Goal: Information Seeking & Learning: Check status

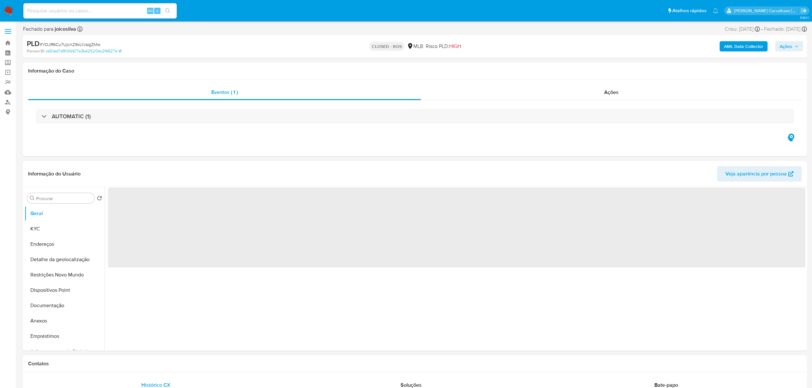
select select "10"
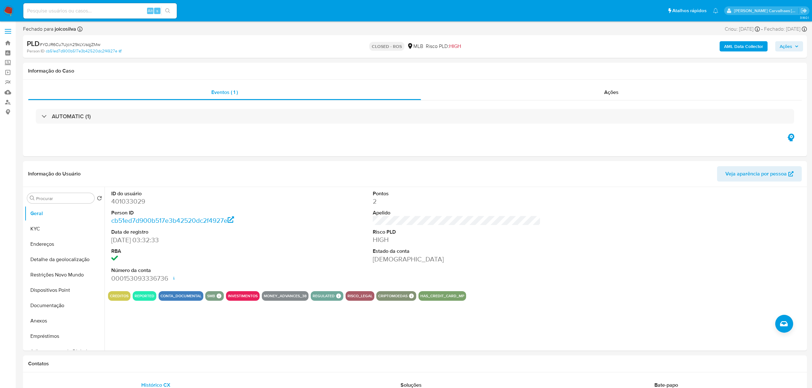
click at [11, 13] on img at bounding box center [8, 10] width 11 height 11
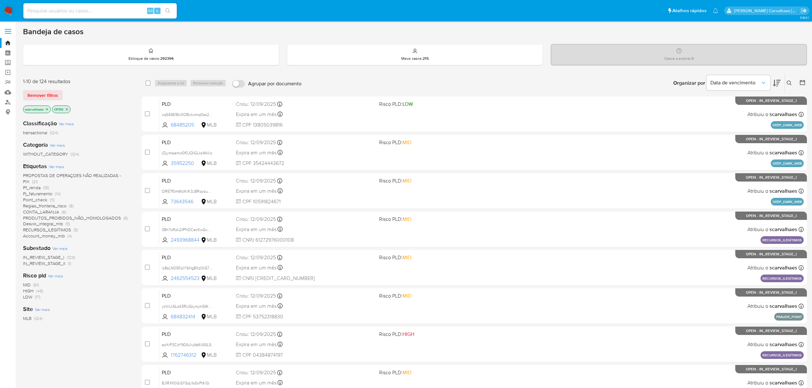
click at [49, 210] on span "CONTA_LARANJA" at bounding box center [41, 212] width 36 height 6
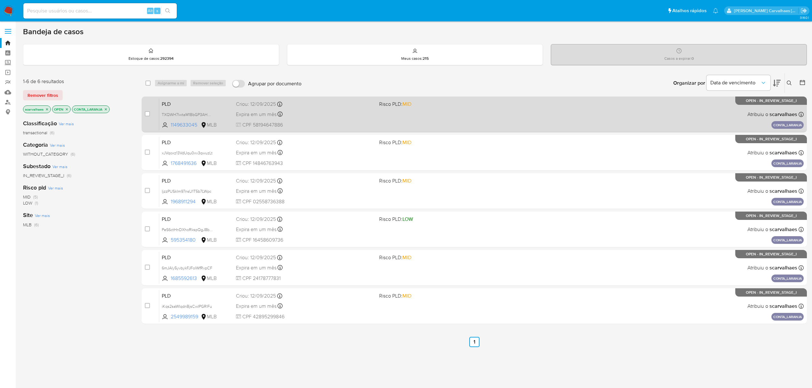
click at [275, 112] on span "Expira em um mês" at bounding box center [256, 114] width 41 height 7
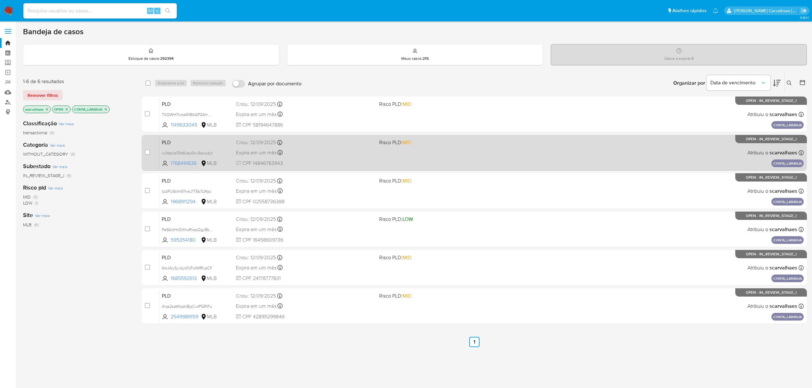
click at [420, 153] on span at bounding box center [448, 152] width 138 height 1
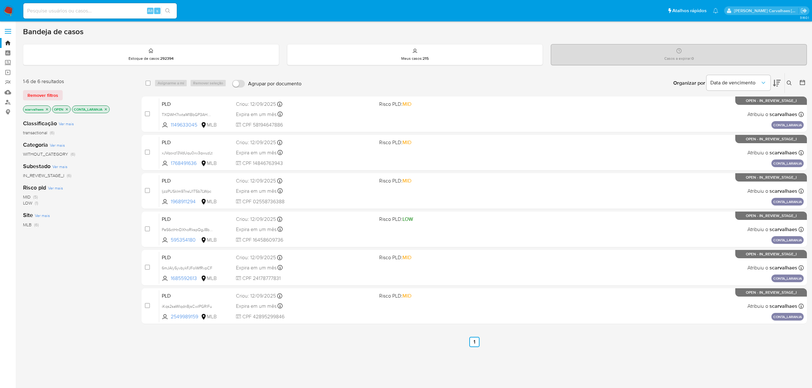
click at [106, 109] on icon "close-filter" at bounding box center [106, 109] width 4 height 4
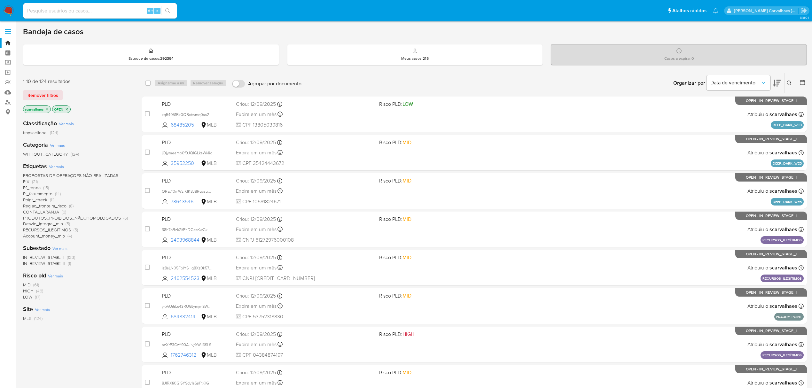
click at [42, 188] on span "Pf_renda (15)" at bounding box center [36, 188] width 26 height 6
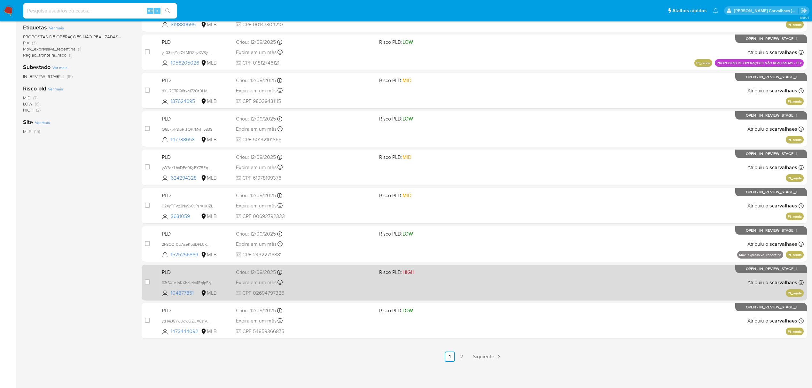
scroll to position [139, 0]
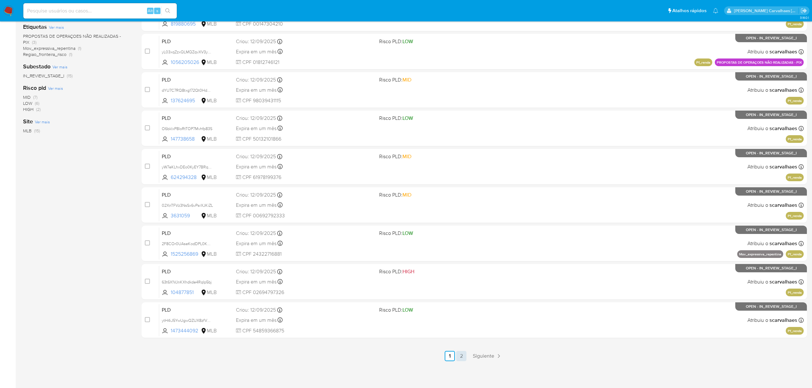
click at [461, 357] on link "2" at bounding box center [461, 356] width 10 height 10
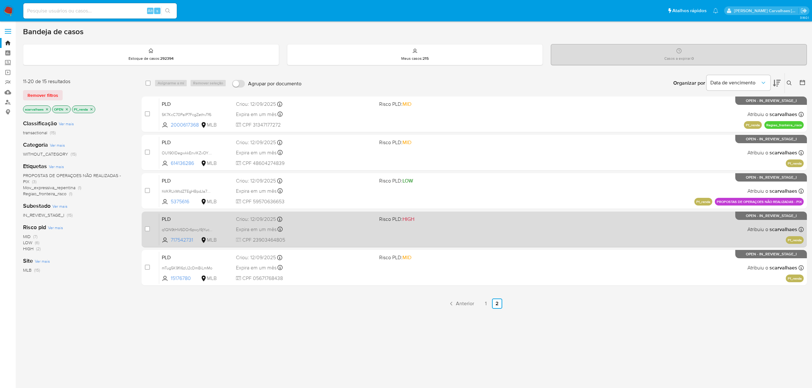
click at [434, 229] on span at bounding box center [448, 229] width 138 height 1
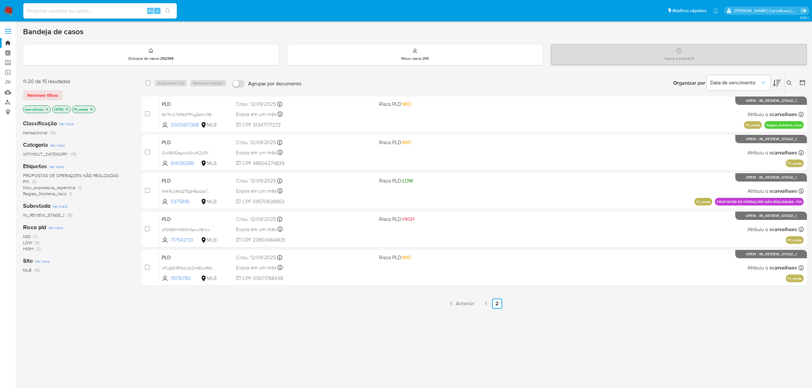
paste input "QxQ6WO5h43X4izQVYrbsoSAp"
type input "QxQ6WO5h43X4izQVYrbsoSAp"
click at [159, 9] on div "s" at bounding box center [157, 11] width 6 height 6
click at [165, 13] on icon "search-icon" at bounding box center [167, 10] width 5 height 5
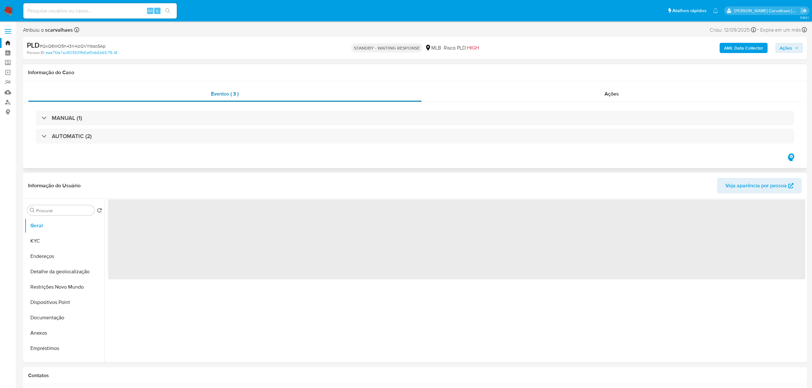
select select "10"
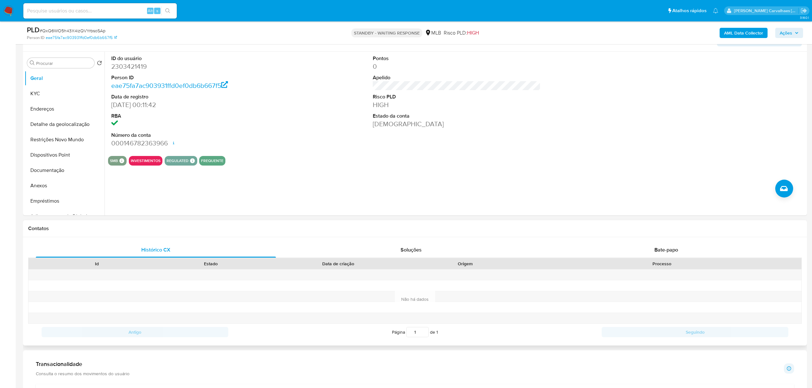
scroll to position [170, 0]
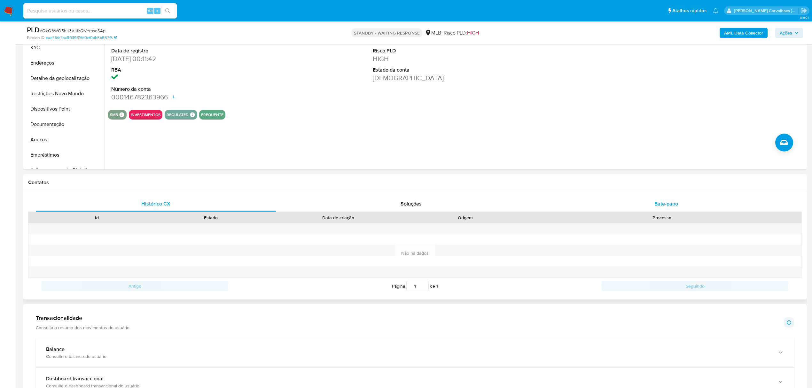
click at [677, 206] on span "Bate-papo" at bounding box center [667, 203] width 24 height 7
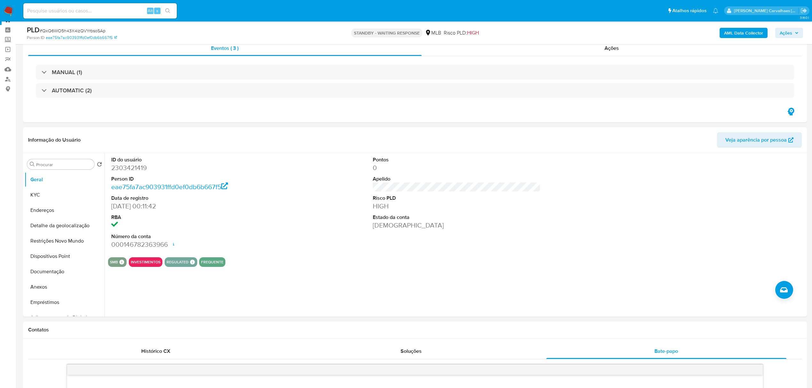
scroll to position [0, 0]
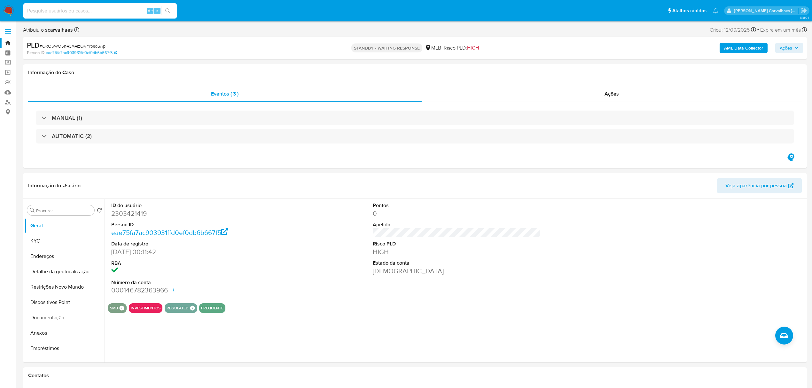
click at [73, 11] on input at bounding box center [100, 11] width 154 height 8
paste input "0SYkH9z1SGK2l2WvvCPJp2pa"
type input "0SYkH9z1SGK2l2WvvCPJp2pa"
click at [167, 12] on icon "search-icon" at bounding box center [167, 10] width 5 height 5
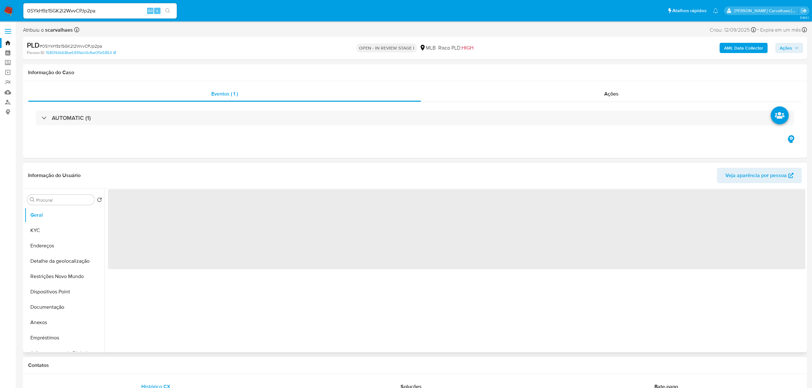
select select "10"
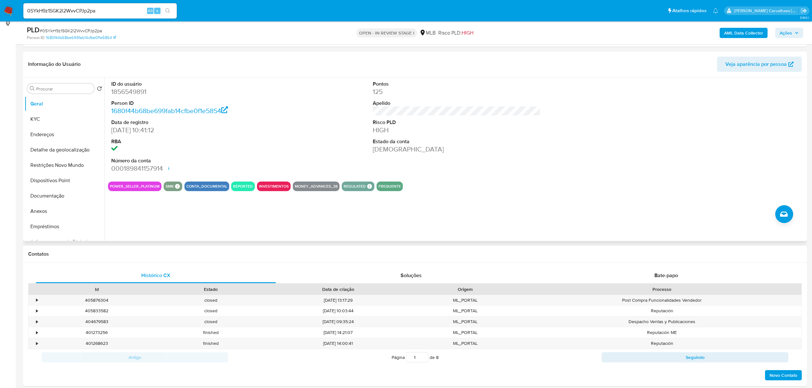
scroll to position [43, 0]
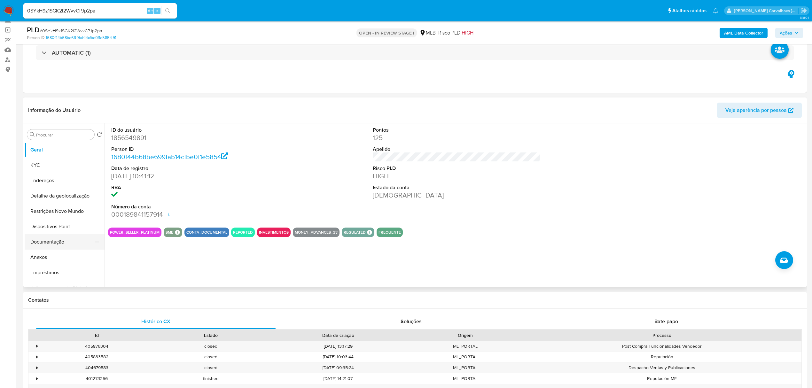
click at [57, 241] on button "Documentação" at bounding box center [62, 241] width 75 height 15
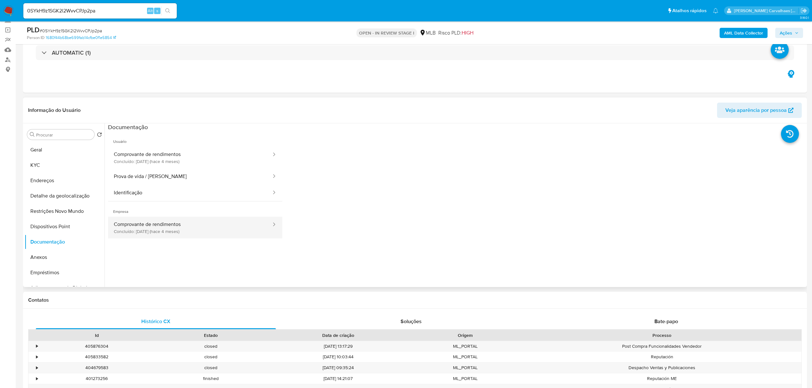
click at [182, 227] on button "Comprovante de rendimentos Concluído: 14/05/2025 (hace 4 meses)" at bounding box center [190, 228] width 164 height 22
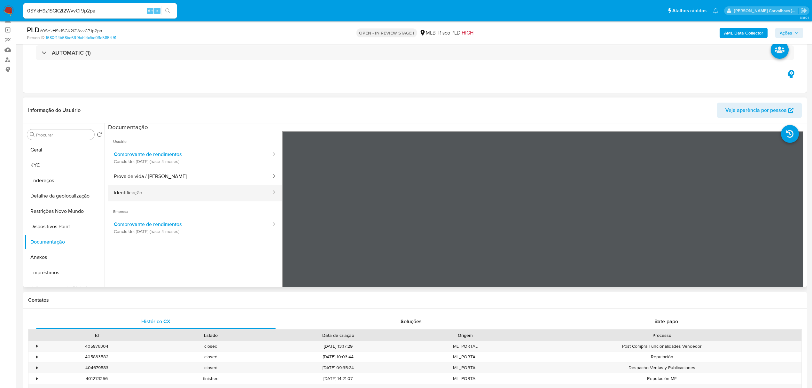
click at [140, 186] on button "Identificação" at bounding box center [190, 193] width 164 height 16
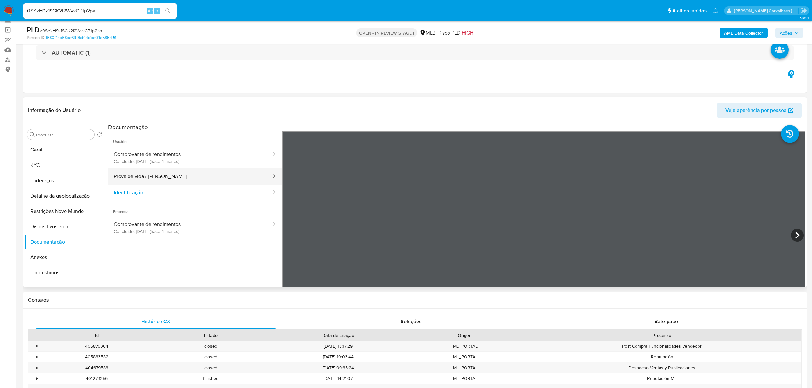
click at [132, 173] on button "Prova de vida / Selfie" at bounding box center [190, 177] width 164 height 16
click at [159, 158] on button "Comprovante de rendimentos Concluído: 14/05/2025 (hace 4 meses)" at bounding box center [190, 158] width 164 height 22
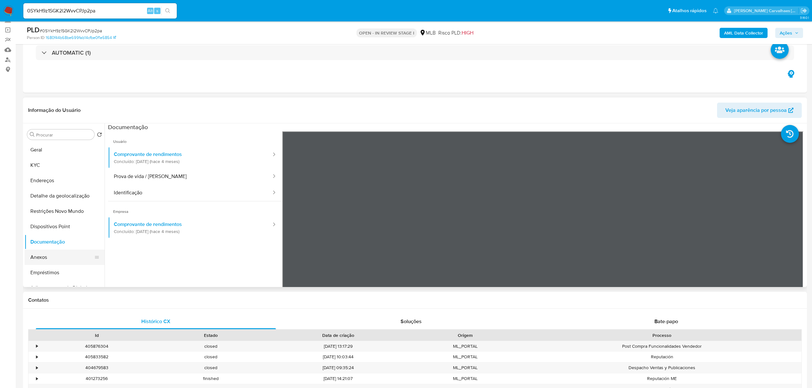
click at [59, 259] on button "Anexos" at bounding box center [62, 257] width 75 height 15
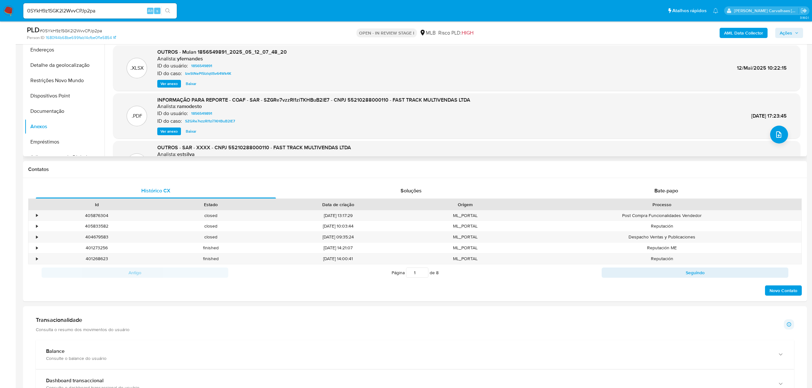
scroll to position [85, 0]
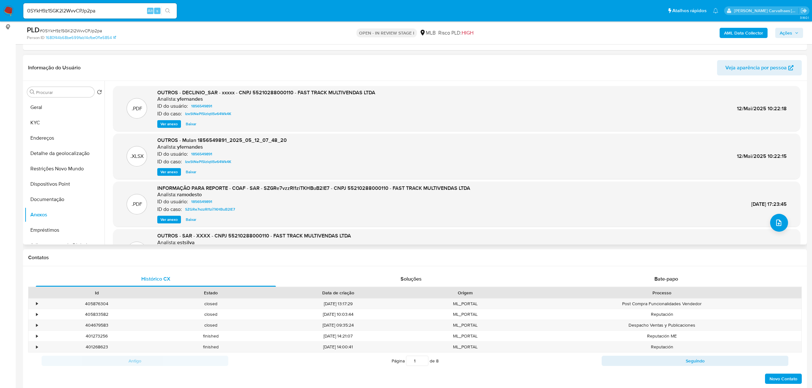
click at [170, 123] on span "Ver anexo" at bounding box center [169, 124] width 17 height 6
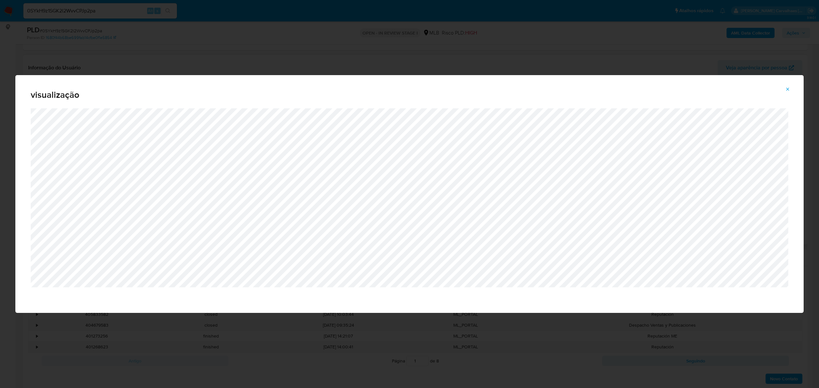
click at [788, 89] on icon "Attachment preview" at bounding box center [787, 89] width 3 height 3
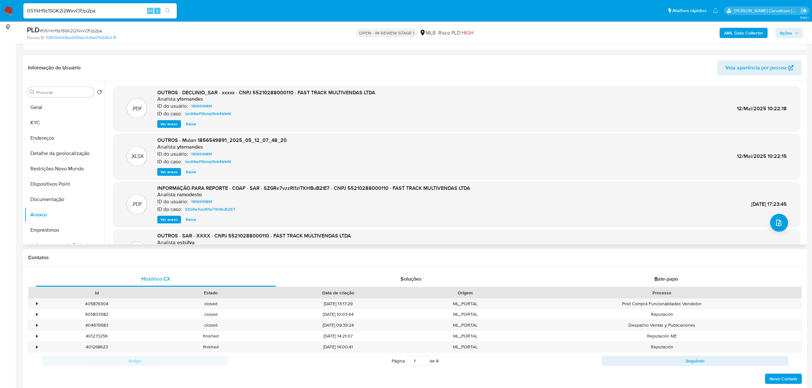
click at [173, 122] on span "Ver anexo" at bounding box center [169, 124] width 17 height 6
click at [174, 122] on div "Ver anexo Baixar" at bounding box center [266, 124] width 218 height 8
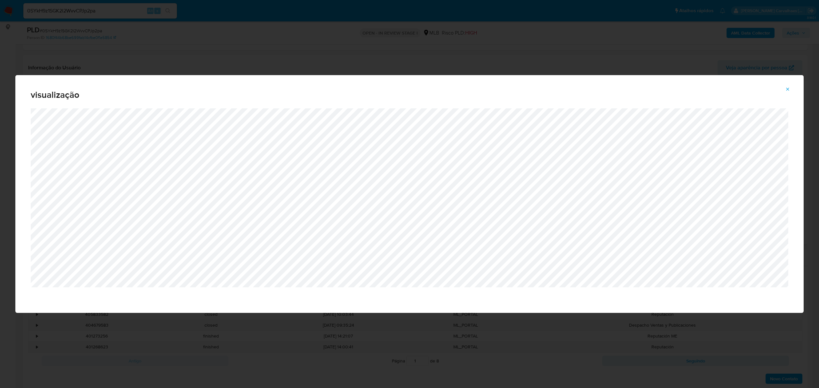
click at [787, 88] on icon "Attachment preview" at bounding box center [787, 89] width 5 height 5
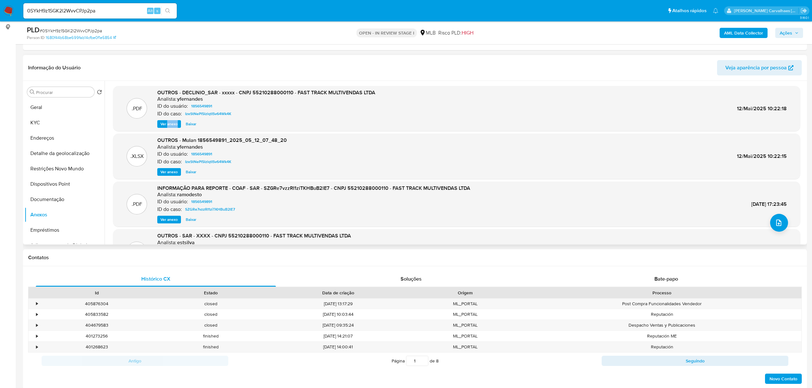
click at [166, 222] on span "Ver anexo" at bounding box center [169, 220] width 17 height 6
click at [166, 222] on div "Ver anexo Ver anexo Baixar" at bounding box center [313, 220] width 313 height 8
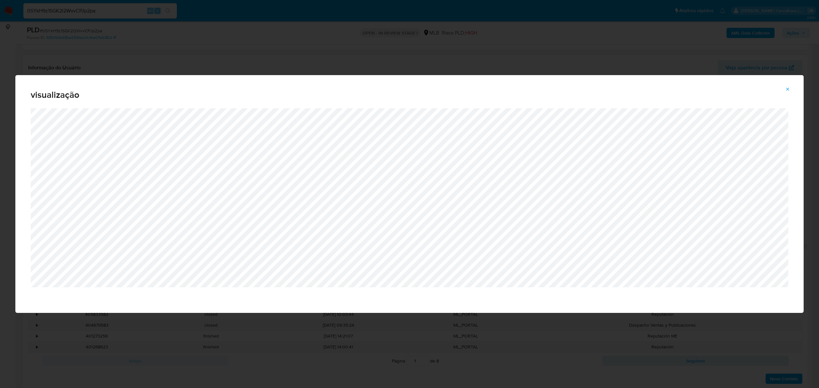
click at [787, 90] on icon "Attachment preview" at bounding box center [787, 89] width 5 height 5
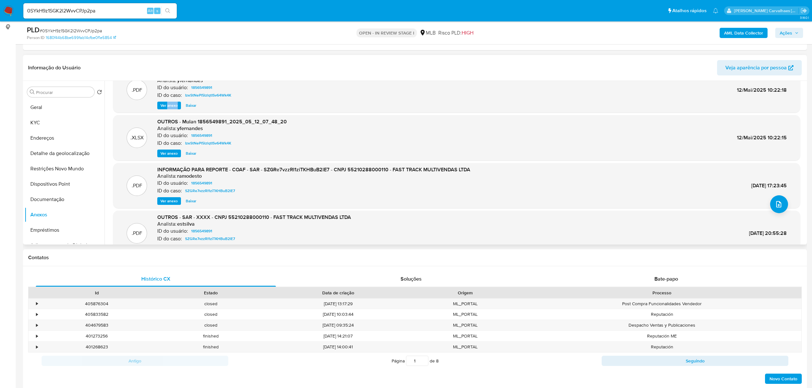
scroll to position [36, 0]
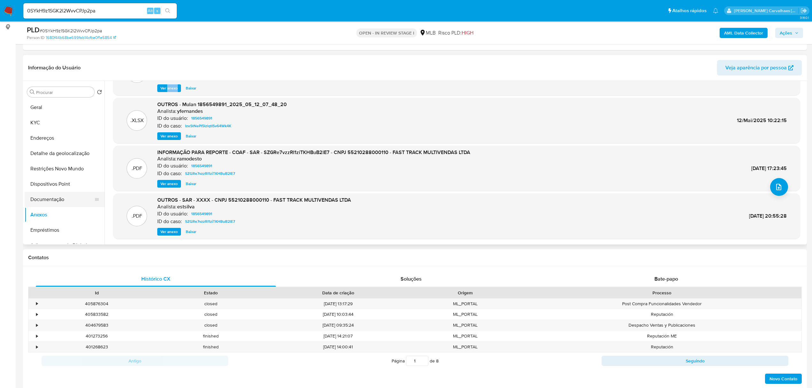
click at [43, 199] on button "Documentação" at bounding box center [62, 199] width 75 height 15
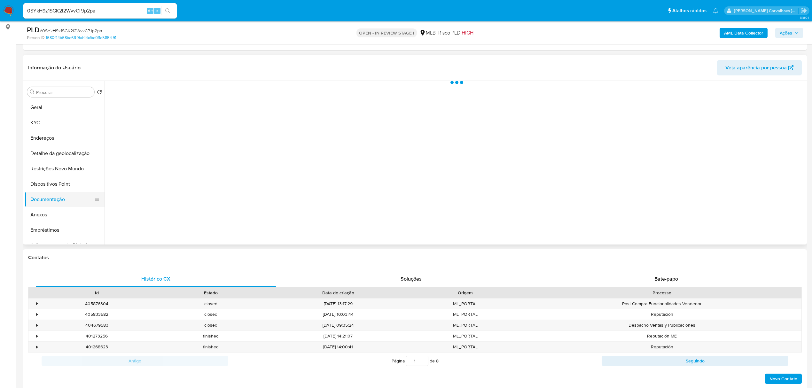
scroll to position [0, 0]
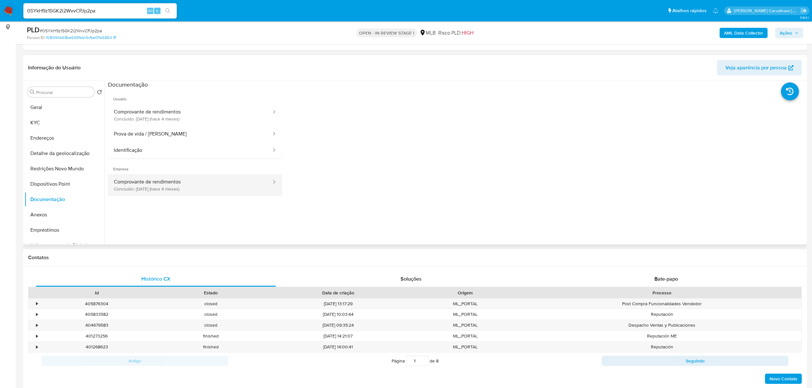
click at [223, 184] on button "Comprovante de rendimentos Concluído: 14/05/2025 (hace 4 meses)" at bounding box center [190, 185] width 164 height 22
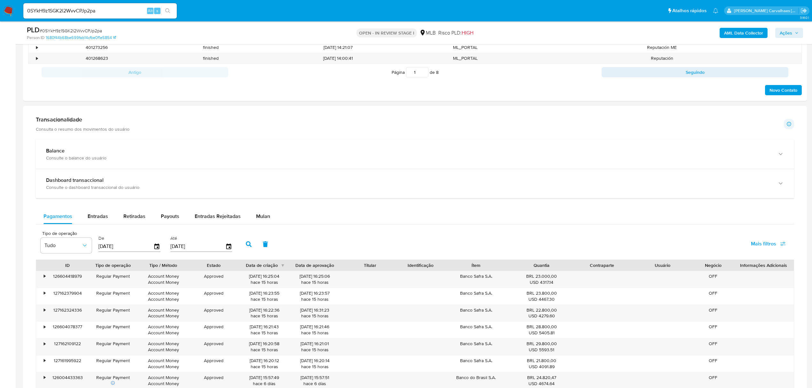
scroll to position [469, 0]
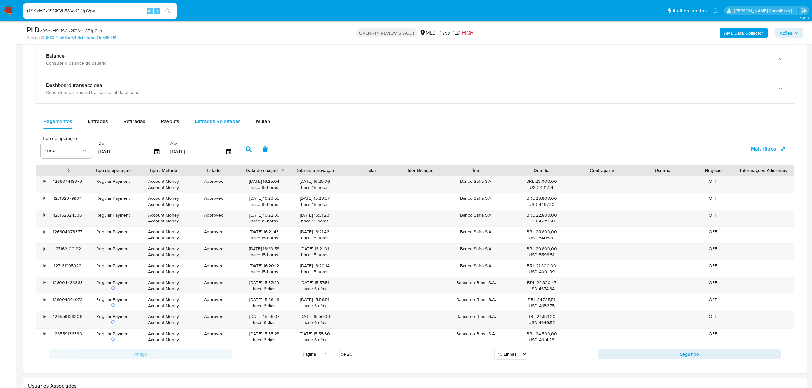
click at [218, 121] on span "Entradas Rejeitadas" at bounding box center [218, 121] width 46 height 7
select select "10"
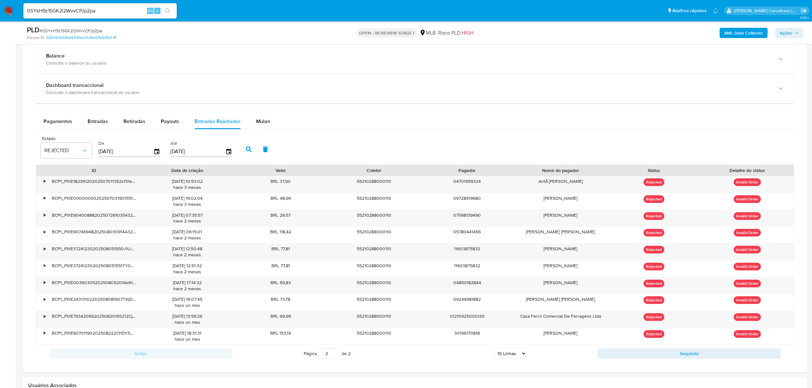
click at [335, 355] on input "2" at bounding box center [329, 354] width 22 height 10
type input "2"
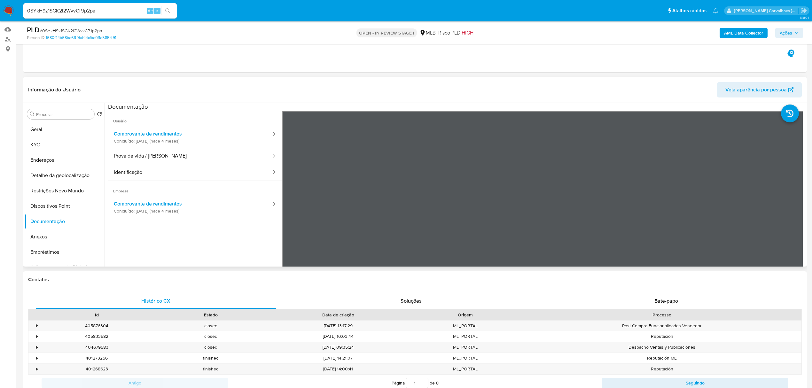
scroll to position [0, 0]
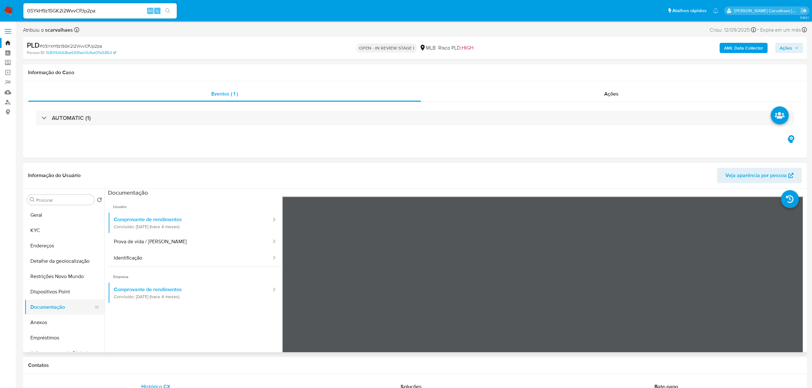
click at [67, 311] on button "Documentação" at bounding box center [62, 307] width 75 height 15
click at [160, 243] on button "Prova de vida / Selfie" at bounding box center [190, 242] width 164 height 16
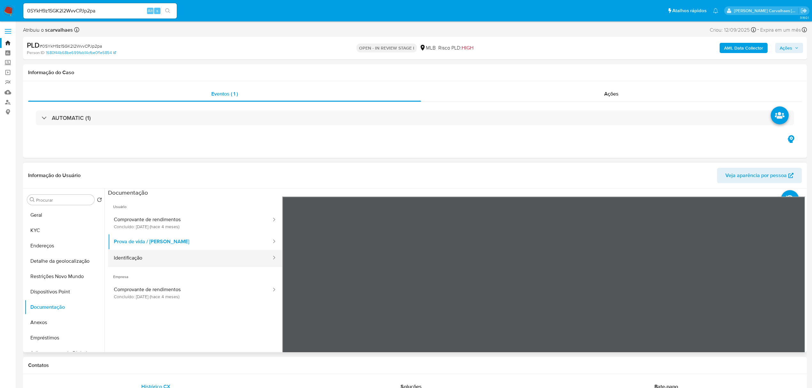
click at [142, 253] on button "Identificação" at bounding box center [190, 258] width 164 height 16
drag, startPoint x: 154, startPoint y: 242, endPoint x: 258, endPoint y: 232, distance: 104.4
click at [163, 241] on button "Prova de vida / Selfie" at bounding box center [190, 242] width 164 height 16
click at [62, 219] on button "Geral" at bounding box center [62, 215] width 75 height 15
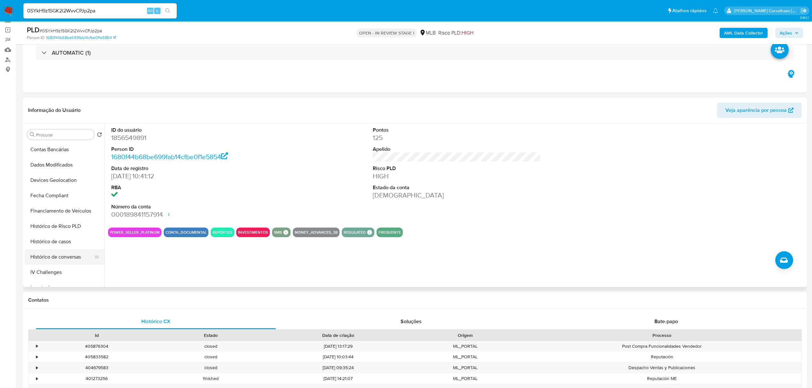
scroll to position [213, 0]
click at [45, 259] on button "Items" at bounding box center [62, 259] width 75 height 15
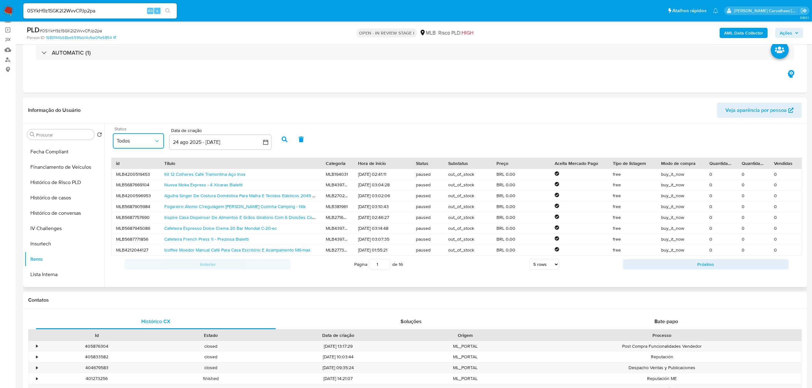
click at [148, 138] on span "Todos" at bounding box center [135, 141] width 37 height 6
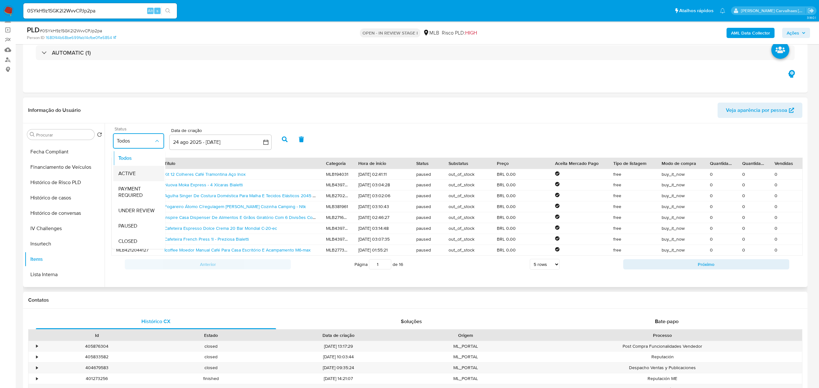
click at [144, 173] on div "ACTIVE" at bounding box center [138, 173] width 41 height 15
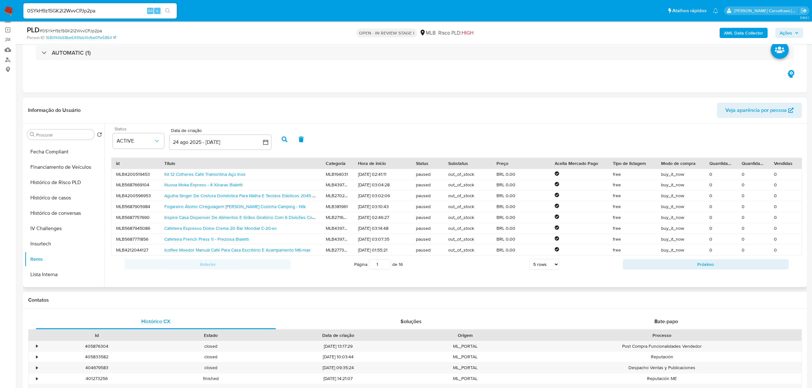
click at [284, 139] on icon "button" at bounding box center [285, 140] width 6 height 6
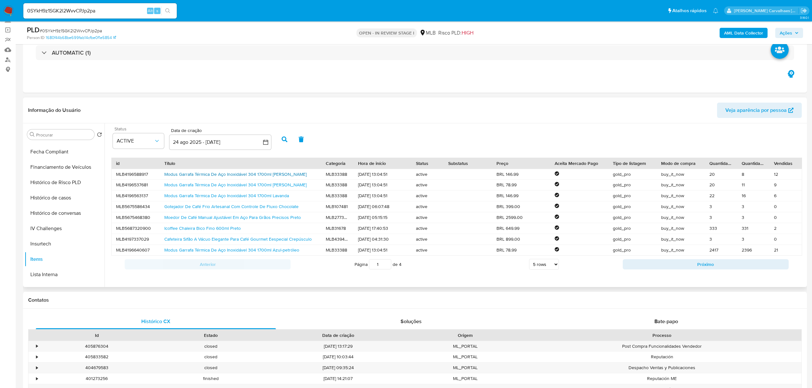
click at [247, 172] on link "Modus Garrafa Térmica De Aço Inoxidável 304 1700ml Branco" at bounding box center [235, 174] width 142 height 6
click at [49, 212] on button "Anexos" at bounding box center [62, 214] width 75 height 15
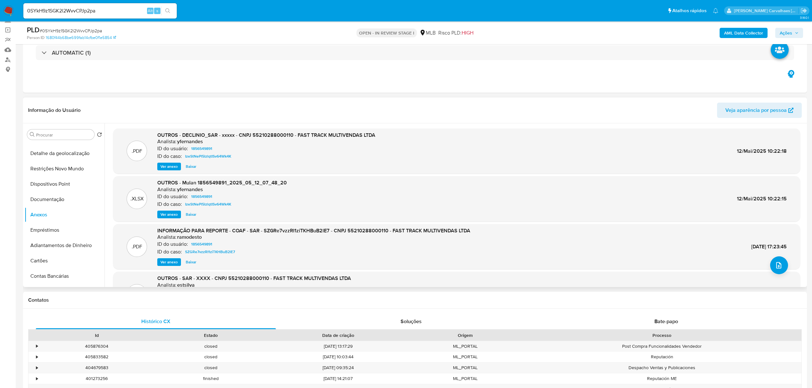
click at [173, 166] on span "Ver anexo" at bounding box center [169, 166] width 17 height 6
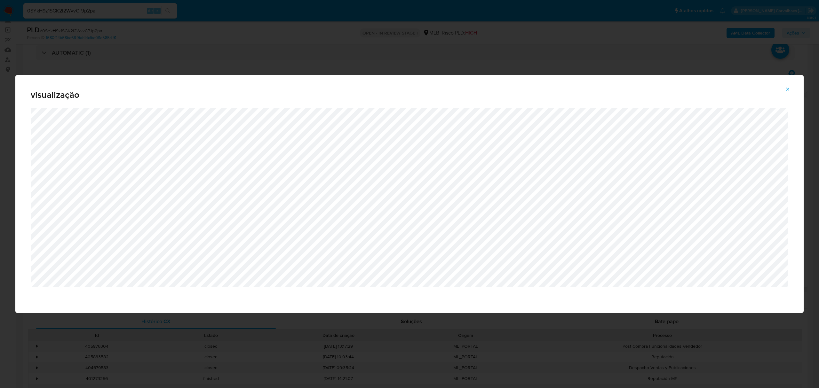
click at [787, 87] on icon "Attachment preview" at bounding box center [787, 89] width 5 height 5
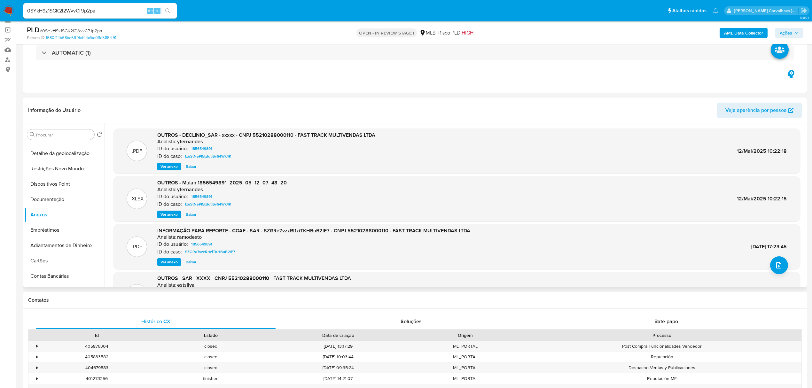
click at [745, 254] on div ".PDF INFORMAÇÃO PARA REPORTE - COAF - SAR - SZGRe7vzzRI1ziTKHBuB2lE7 - CNPJ 552…" at bounding box center [456, 246] width 681 height 39
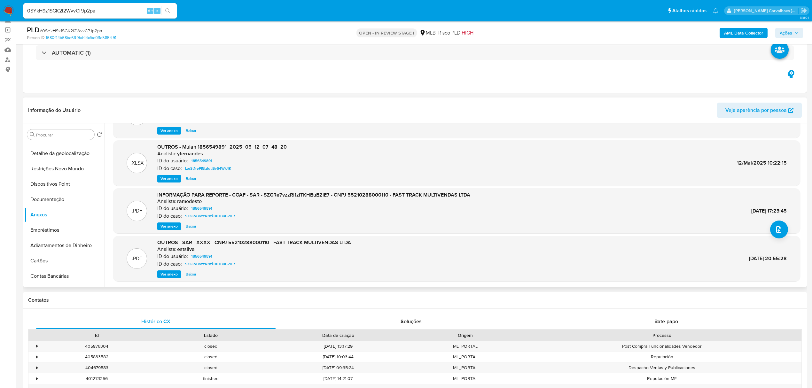
click at [174, 224] on span "Ver anexo" at bounding box center [169, 226] width 17 height 6
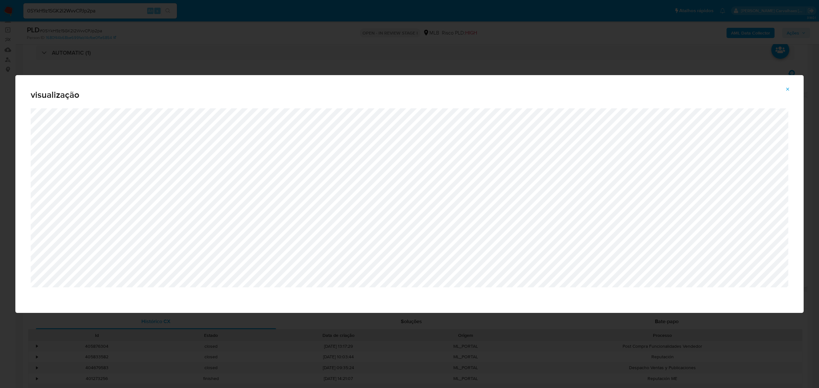
click at [789, 87] on icon "Attachment preview" at bounding box center [787, 89] width 5 height 5
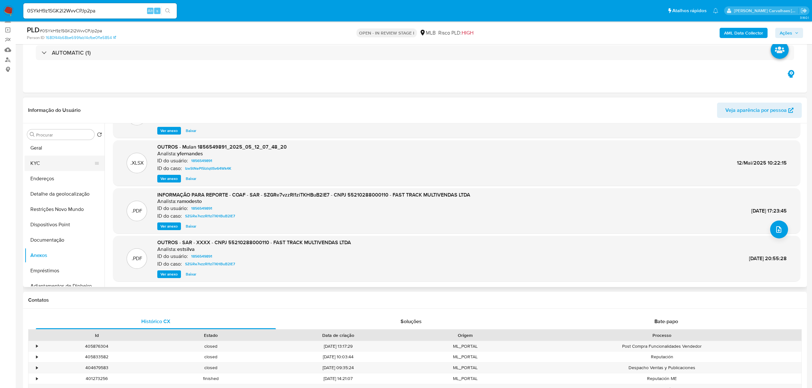
scroll to position [0, 0]
click at [58, 152] on button "Geral" at bounding box center [62, 149] width 75 height 15
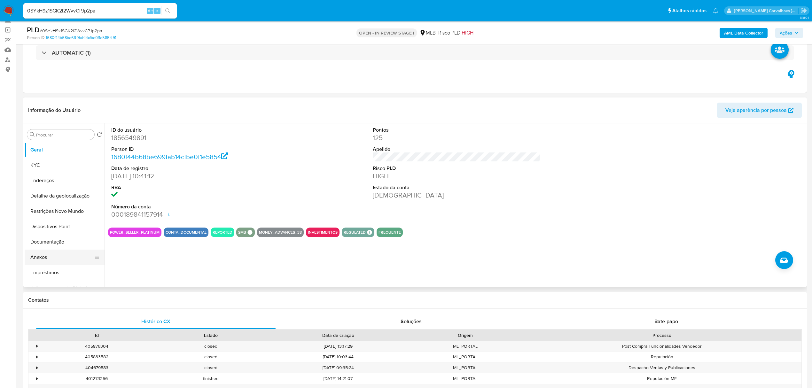
click at [54, 253] on button "Anexos" at bounding box center [62, 257] width 75 height 15
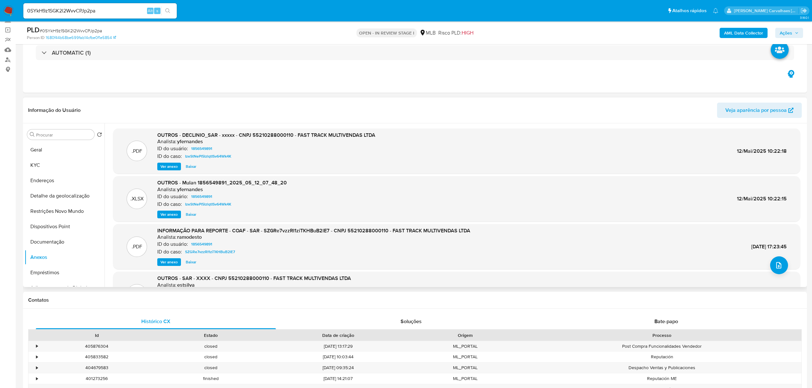
click at [167, 161] on div "OUTROS - DECLINIO_SAR - xxxxx - CNPJ 55210288000110 - FAST TRACK MULTIVENDAS LT…" at bounding box center [266, 151] width 218 height 39
click at [176, 166] on span "Ver anexo" at bounding box center [169, 166] width 17 height 6
click at [176, 166] on div "Ver anexo Baixar" at bounding box center [266, 167] width 218 height 8
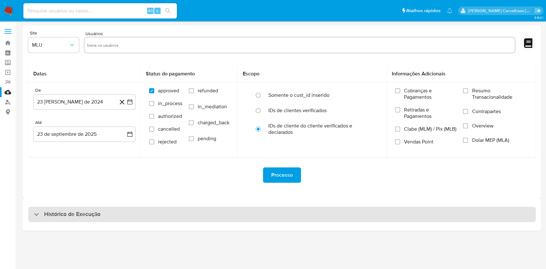
click at [80, 215] on h3 "Histórico de Execução" at bounding box center [72, 215] width 56 height 8
select select "10"
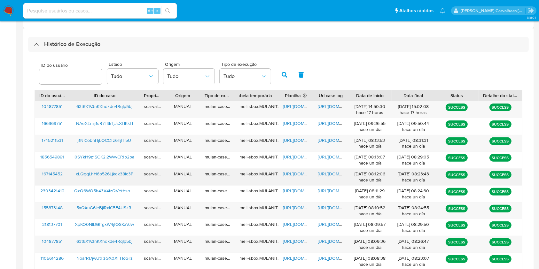
scroll to position [170, 0]
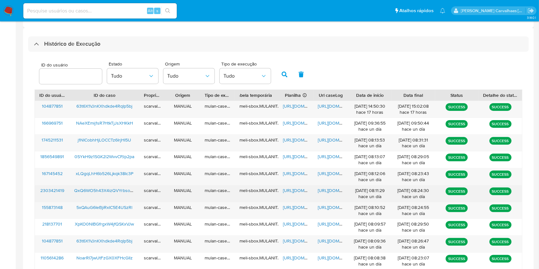
click at [330, 189] on span "[URL][DOMAIN_NAME]" at bounding box center [340, 190] width 44 height 6
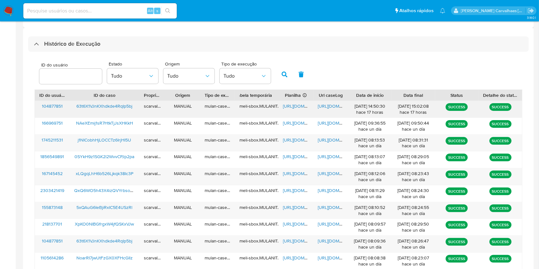
click at [322, 105] on span "[URL][DOMAIN_NAME]" at bounding box center [340, 106] width 44 height 6
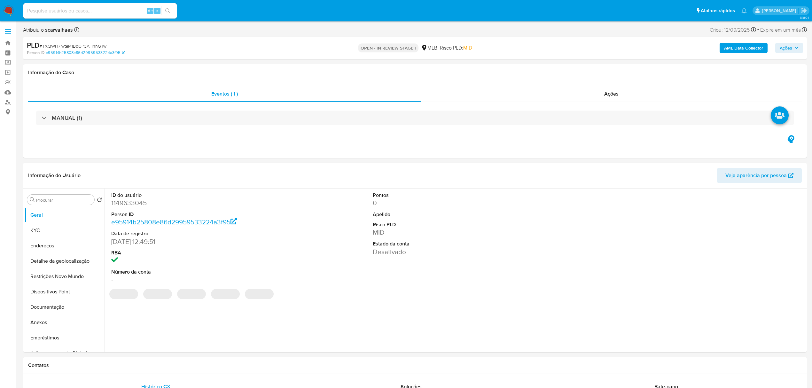
select select "10"
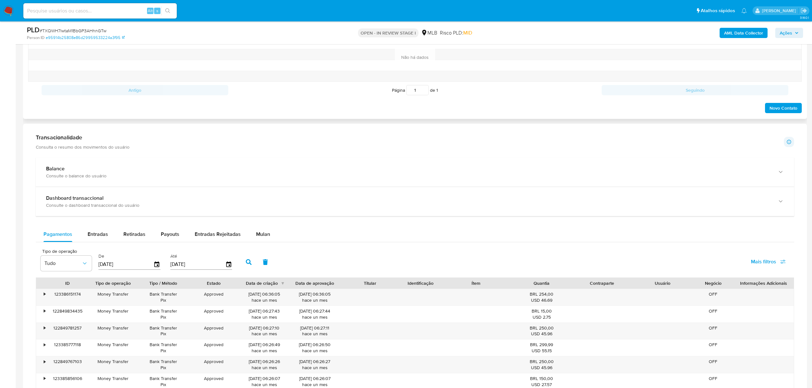
scroll to position [384, 0]
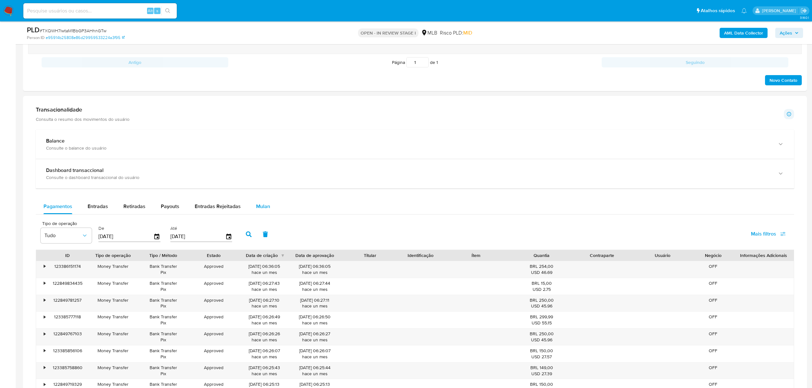
click at [257, 208] on span "Mulan" at bounding box center [263, 206] width 14 height 7
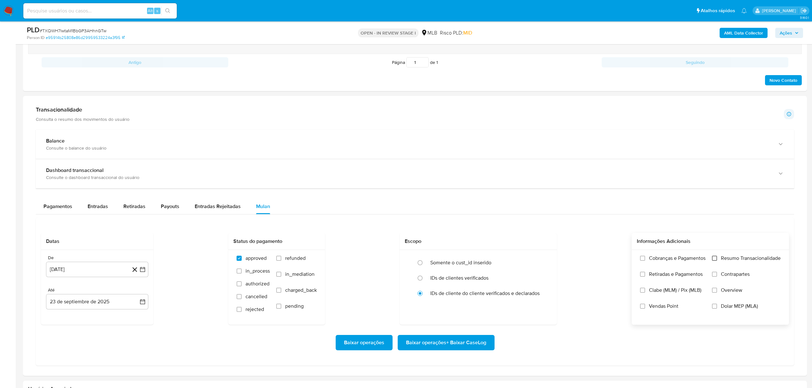
click at [715, 260] on input "Resumo Transacionalidade" at bounding box center [714, 258] width 5 height 5
click at [142, 272] on icon "button" at bounding box center [142, 269] width 6 height 6
click at [136, 295] on icon "Mes siguiente" at bounding box center [137, 293] width 8 height 8
click at [136, 164] on icon "Mes siguiente" at bounding box center [137, 160] width 8 height 8
click at [136, 295] on icon "Mes siguiente" at bounding box center [137, 293] width 8 height 8
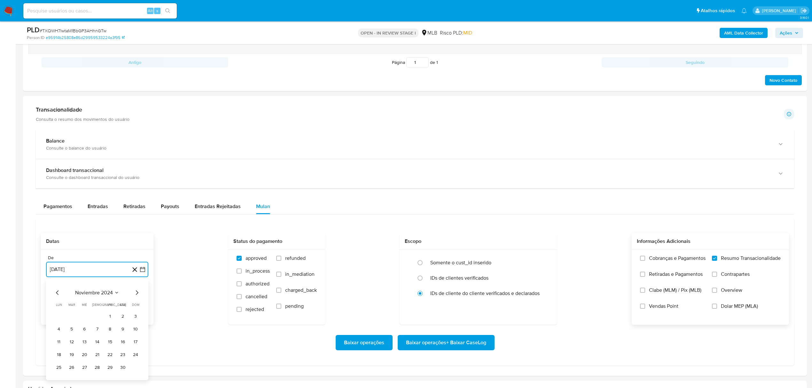
click at [136, 295] on icon "Mes siguiente" at bounding box center [137, 293] width 8 height 8
click at [136, 162] on icon "Mes siguiente" at bounding box center [137, 160] width 3 height 4
click at [136, 294] on icon "Mes siguiente" at bounding box center [137, 293] width 3 height 4
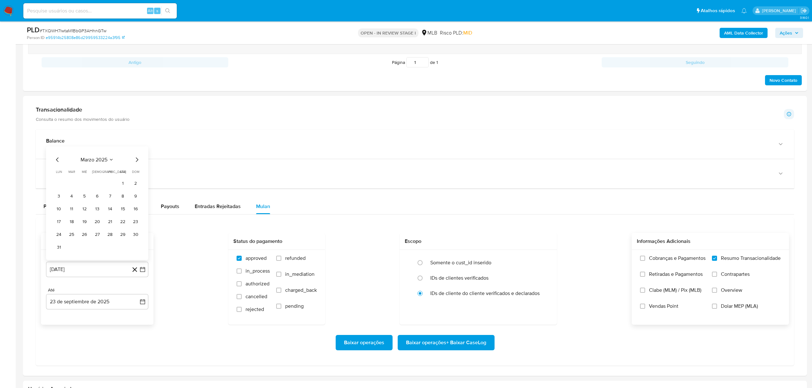
click at [132, 167] on div "marzo 2025 marzo 2025 lun lunes mar martes mié miércoles jue jueves vie viernes…" at bounding box center [97, 204] width 87 height 97
click at [136, 162] on icon "Mes siguiente" at bounding box center [137, 160] width 8 height 8
click at [137, 295] on icon "Mes siguiente" at bounding box center [137, 293] width 3 height 4
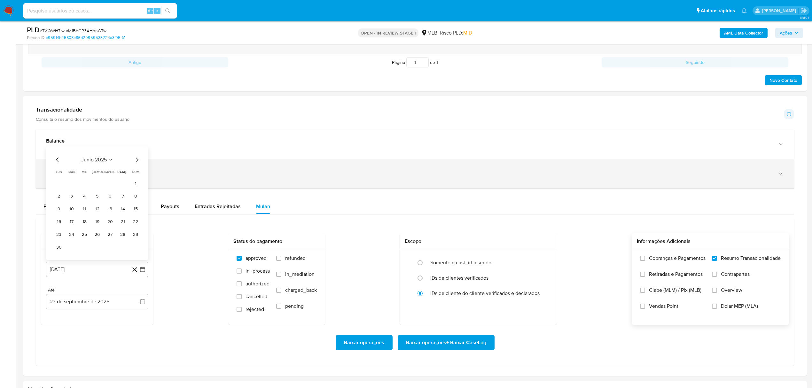
click at [134, 163] on icon "Mes siguiente" at bounding box center [137, 160] width 8 height 8
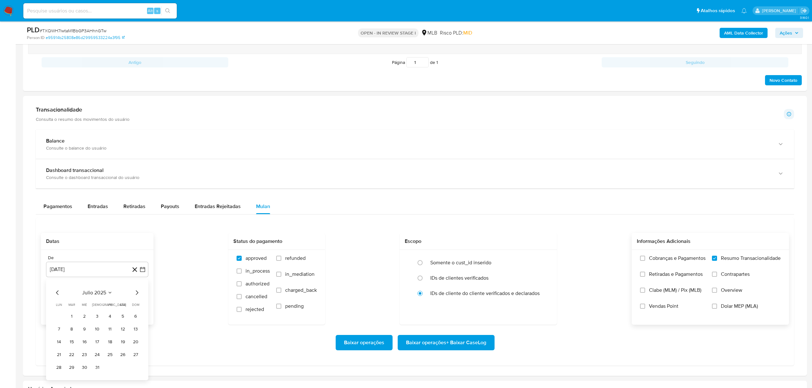
click at [138, 292] on icon "Mes siguiente" at bounding box center [137, 293] width 8 height 8
click at [138, 297] on icon "Mes siguiente" at bounding box center [137, 293] width 8 height 8
click at [58, 296] on icon "Mes anterior" at bounding box center [58, 293] width 8 height 8
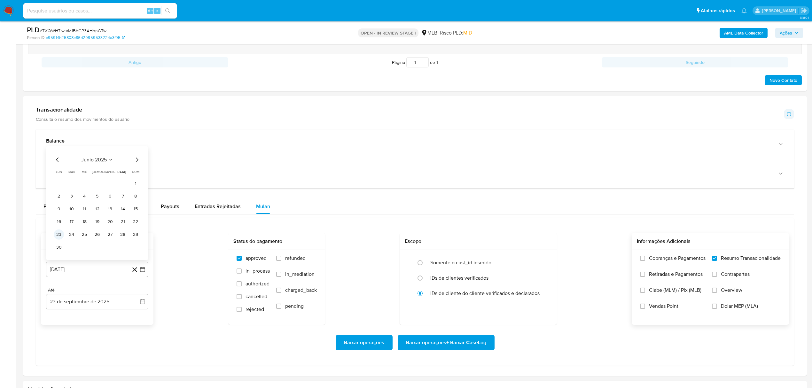
click at [59, 237] on button "23" at bounding box center [59, 235] width 10 height 10
drag, startPoint x: 461, startPoint y: 319, endPoint x: 456, endPoint y: 331, distance: 13.8
click at [457, 329] on form "Datas De 23 de junio de 2025 23-06-2025 Até 23 de septiembre de 2025 23-09-2025…" at bounding box center [415, 297] width 748 height 128
click at [449, 345] on span "Baixar operações + Baixar CaseLog" at bounding box center [446, 343] width 80 height 14
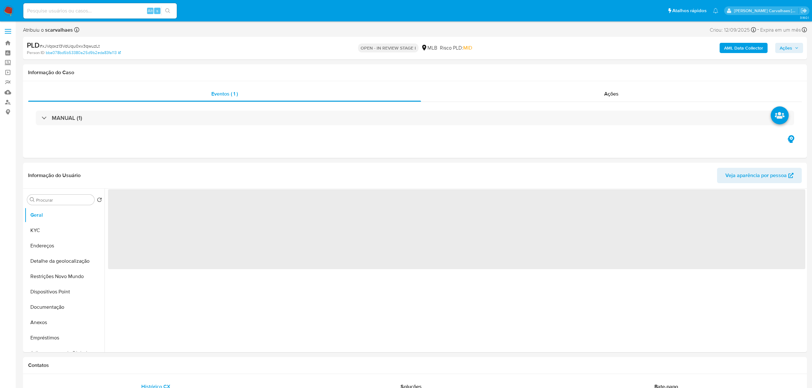
select select "10"
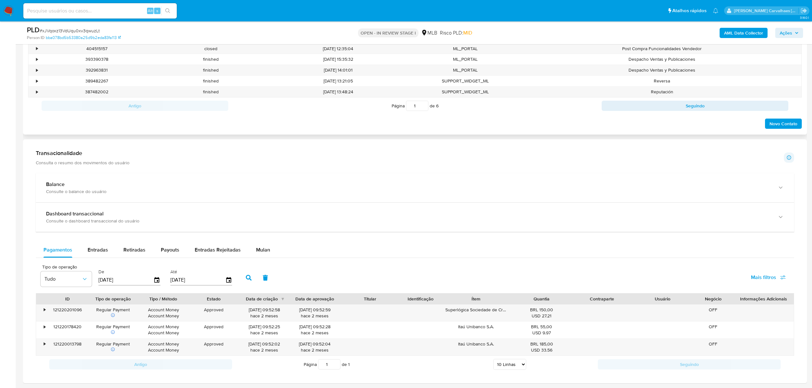
scroll to position [341, 0]
click at [256, 250] on span "Mulan" at bounding box center [263, 249] width 14 height 7
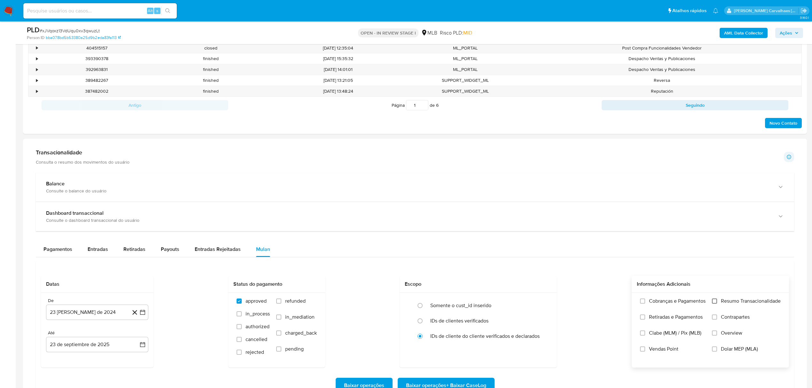
click at [715, 301] on input "Resumo Transacionalidade" at bounding box center [714, 301] width 5 height 5
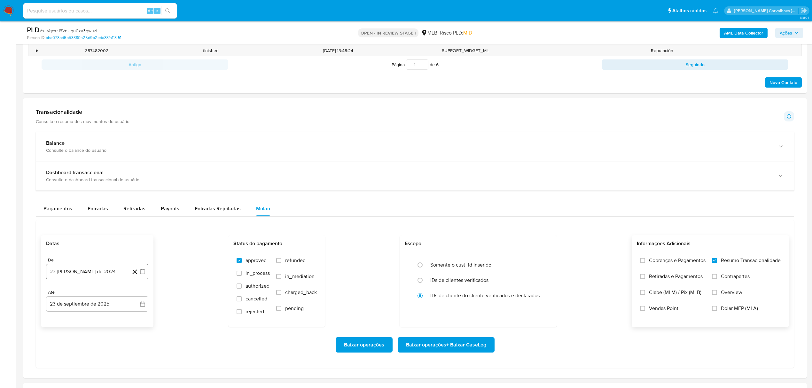
scroll to position [384, 0]
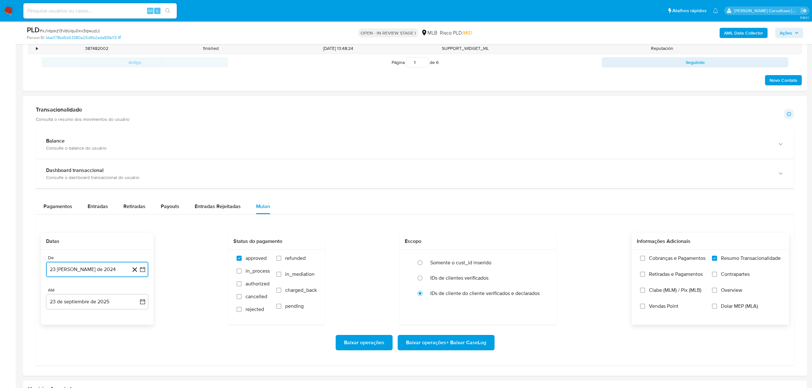
click at [143, 273] on icon "button" at bounding box center [142, 269] width 6 height 6
click at [136, 295] on icon "Mes siguiente" at bounding box center [137, 293] width 8 height 8
click at [135, 163] on icon "Mes siguiente" at bounding box center [137, 160] width 8 height 8
click at [135, 293] on icon "Mes siguiente" at bounding box center [137, 293] width 8 height 8
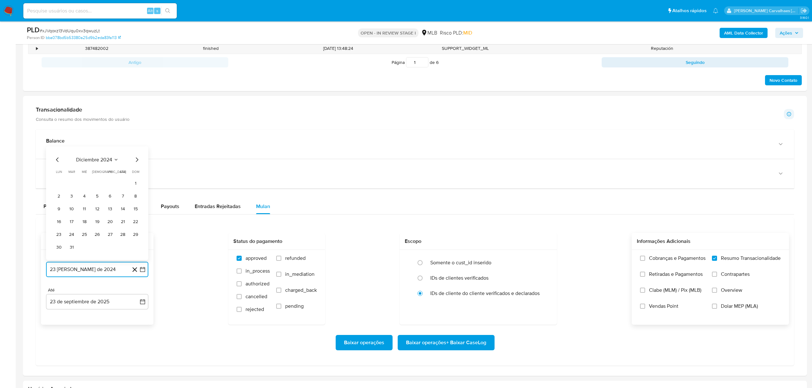
click at [134, 163] on icon "Mes siguiente" at bounding box center [137, 160] width 8 height 8
click at [136, 296] on icon "Mes siguiente" at bounding box center [137, 293] width 8 height 8
click at [138, 164] on icon "Mes siguiente" at bounding box center [137, 160] width 8 height 8
click at [135, 296] on icon "Mes siguiente" at bounding box center [137, 293] width 8 height 8
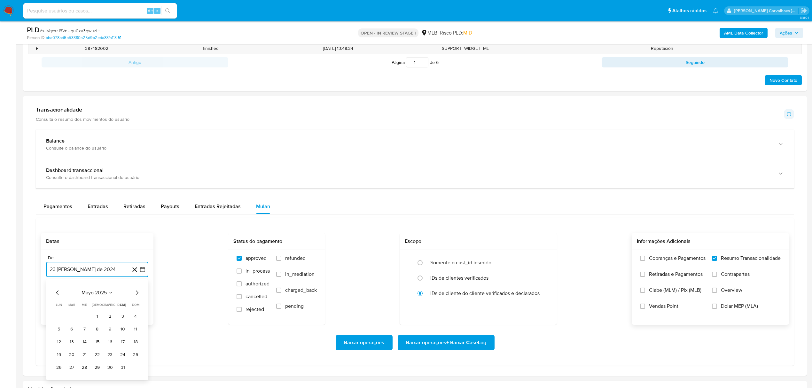
click at [135, 295] on icon "Mes siguiente" at bounding box center [137, 293] width 8 height 8
click at [135, 163] on icon "Mes siguiente" at bounding box center [137, 160] width 8 height 8
click at [85, 357] on button "23" at bounding box center [84, 355] width 10 height 10
click at [443, 349] on span "Baixar operações + Baixar CaseLog" at bounding box center [446, 343] width 80 height 14
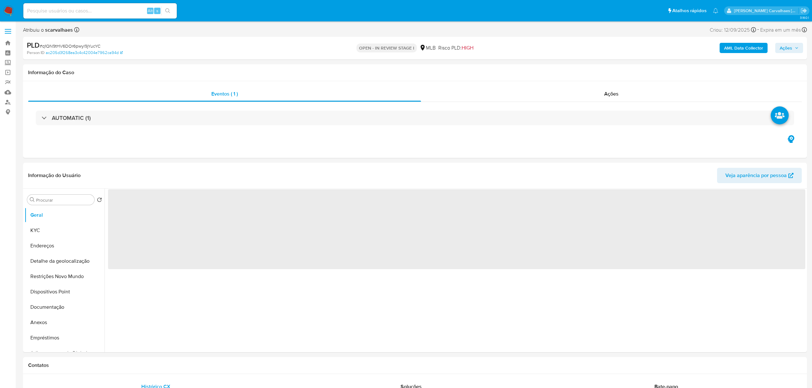
select select "10"
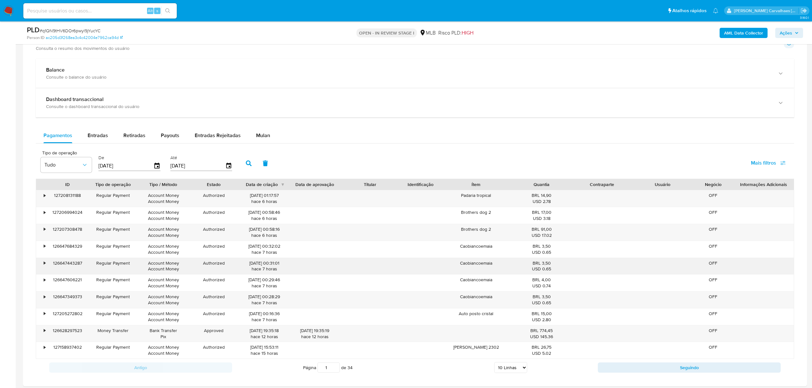
scroll to position [426, 0]
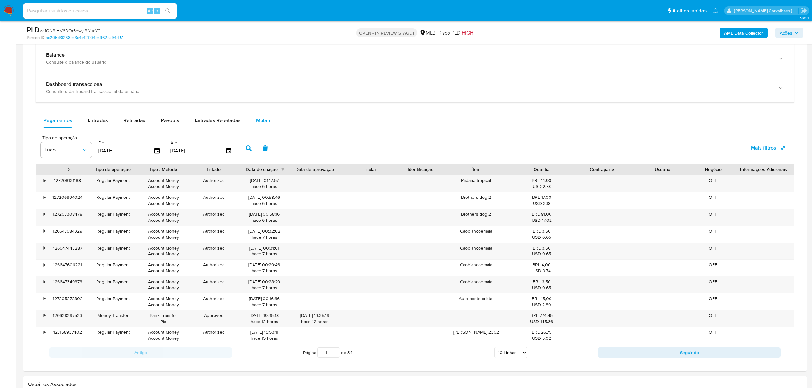
click at [260, 119] on span "Mulan" at bounding box center [263, 120] width 14 height 7
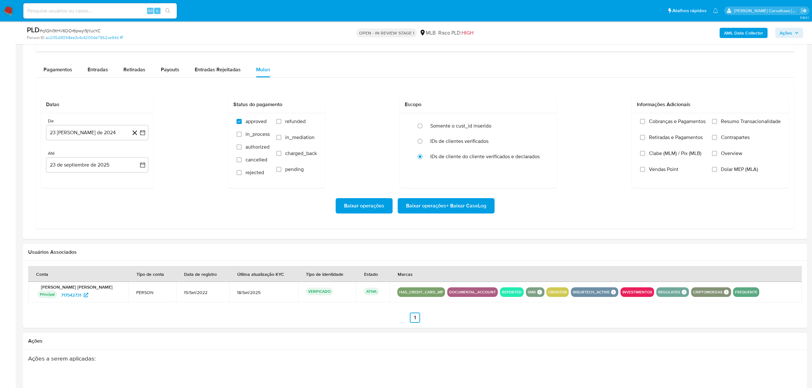
scroll to position [443, 0]
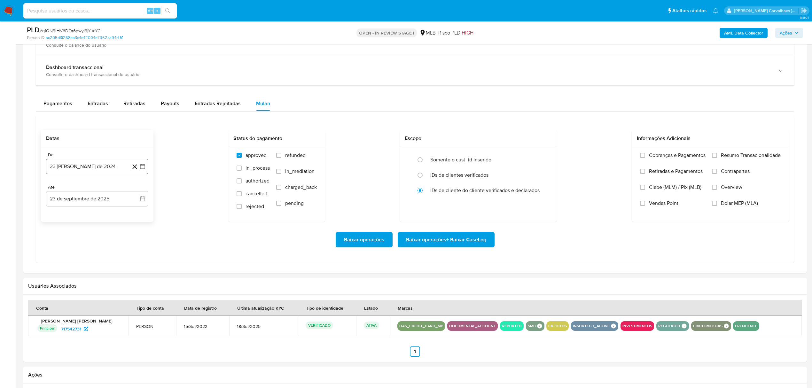
click at [142, 167] on icon "button" at bounding box center [142, 166] width 6 height 6
click at [136, 190] on icon "Mes siguiente" at bounding box center [137, 190] width 8 height 8
click at [136, 190] on icon "Mes siguiente" at bounding box center [137, 190] width 3 height 4
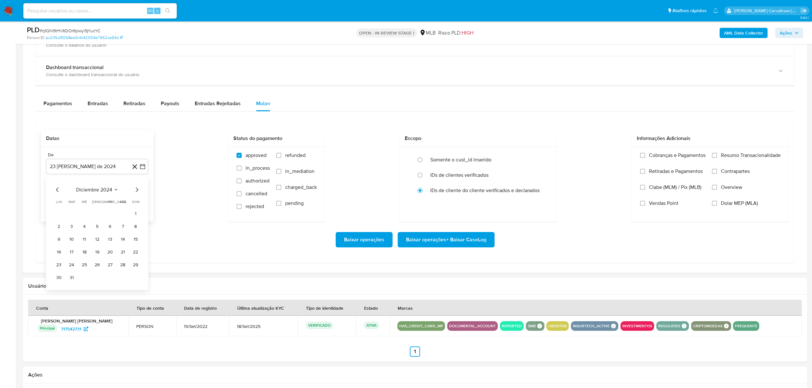
click at [136, 190] on icon "Mes siguiente" at bounding box center [137, 190] width 3 height 4
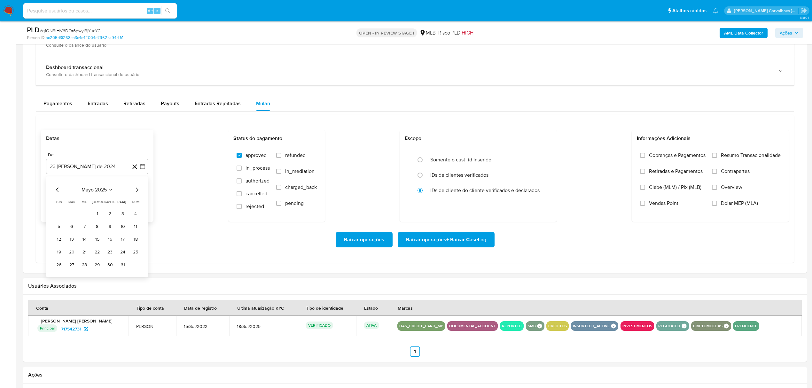
click at [136, 190] on icon "Mes siguiente" at bounding box center [137, 190] width 3 height 4
click at [86, 255] on button "23" at bounding box center [84, 252] width 10 height 10
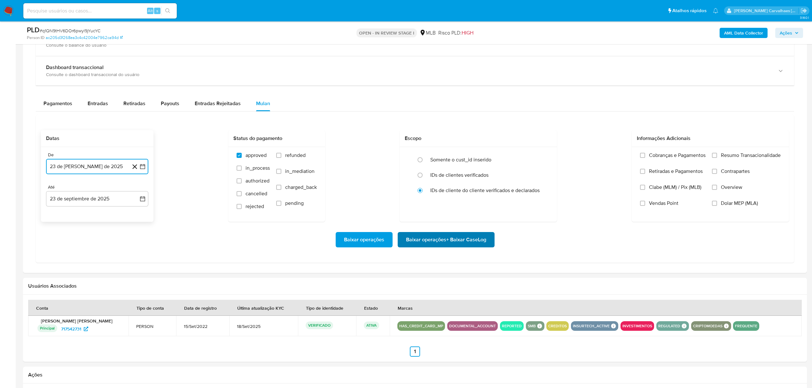
click at [461, 244] on span "Baixar operações + Baixar CaseLog" at bounding box center [446, 240] width 80 height 14
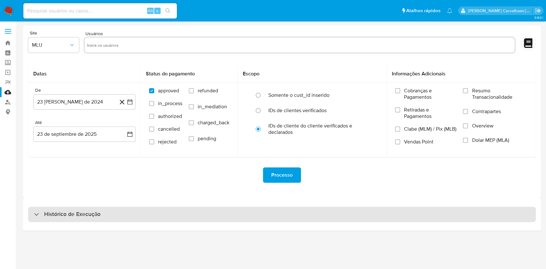
click at [36, 216] on div "Histórico de Execução" at bounding box center [282, 214] width 508 height 15
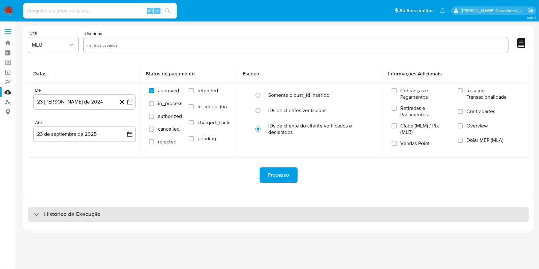
select select "10"
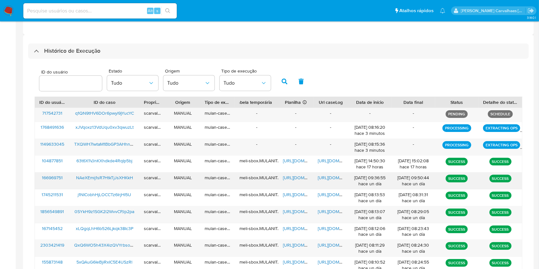
scroll to position [170, 0]
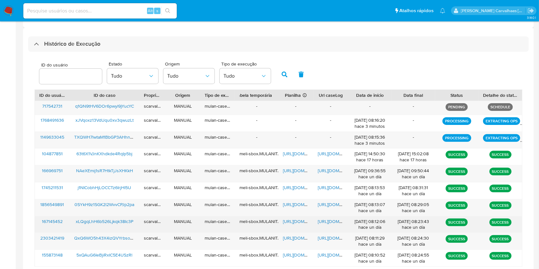
click at [327, 220] on span "[URL][DOMAIN_NAME]" at bounding box center [340, 221] width 44 height 6
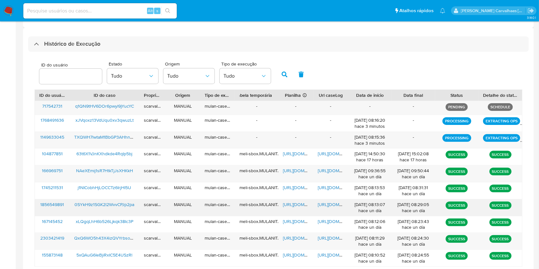
click at [330, 204] on span "[URL][DOMAIN_NAME]" at bounding box center [340, 204] width 44 height 6
